Goal: Check status: Check status

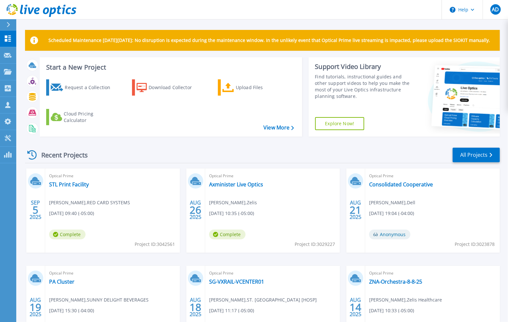
click at [174, 150] on div "Recent Projects All Projects" at bounding box center [262, 155] width 475 height 16
click at [196, 147] on div "Recent Projects All Projects" at bounding box center [262, 155] width 475 height 16
click at [137, 148] on div "Recent Projects All Projects" at bounding box center [262, 155] width 475 height 16
click at [145, 137] on div "Start a New Project Request a Collection Download Collector Upload Files Cloud …" at bounding box center [262, 99] width 475 height 85
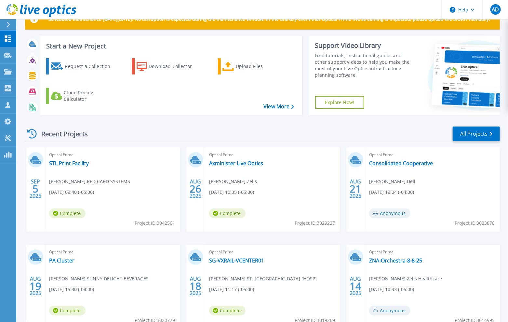
scroll to position [33, 0]
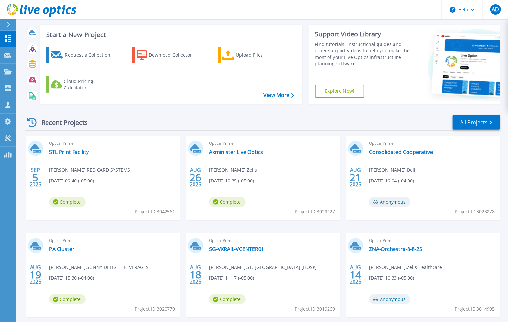
click at [239, 126] on div "Recent Projects All Projects" at bounding box center [262, 122] width 475 height 16
click at [233, 151] on link "Axminister Live Optics" at bounding box center [236, 152] width 54 height 7
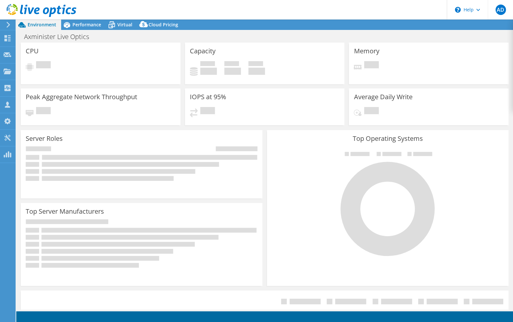
select select "USD"
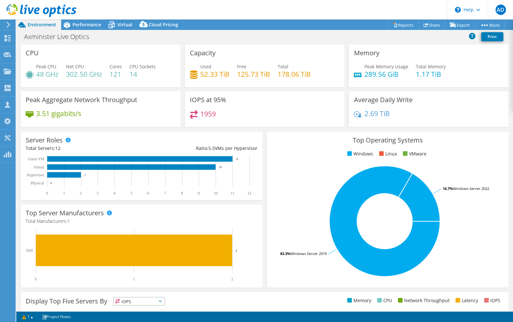
click at [208, 126] on div "IOPS at 95% 1959" at bounding box center [265, 108] width 160 height 35
click at [90, 28] on div "Performance" at bounding box center [83, 25] width 45 height 10
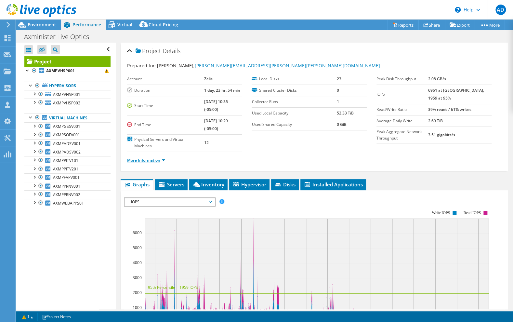
click at [158, 161] on link "More Information" at bounding box center [146, 160] width 38 height 6
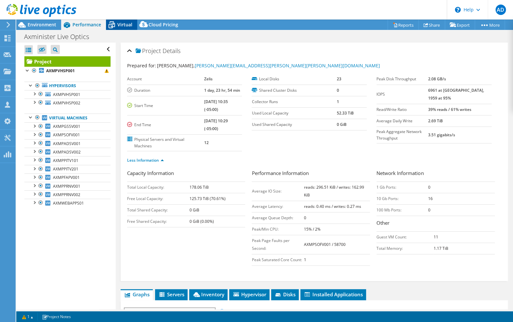
click at [114, 21] on icon at bounding box center [111, 24] width 11 height 11
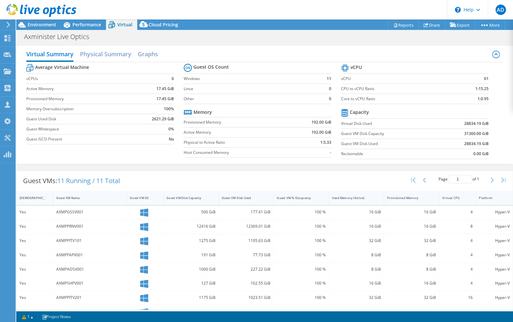
scroll to position [65, 0]
click at [194, 173] on div "Guest VMs: 11 Running / 11 Total Page 1 of 1 5 rows 10 rows 20 rows 25 rows 50 …" at bounding box center [265, 181] width 496 height 20
